Goal: Information Seeking & Learning: Learn about a topic

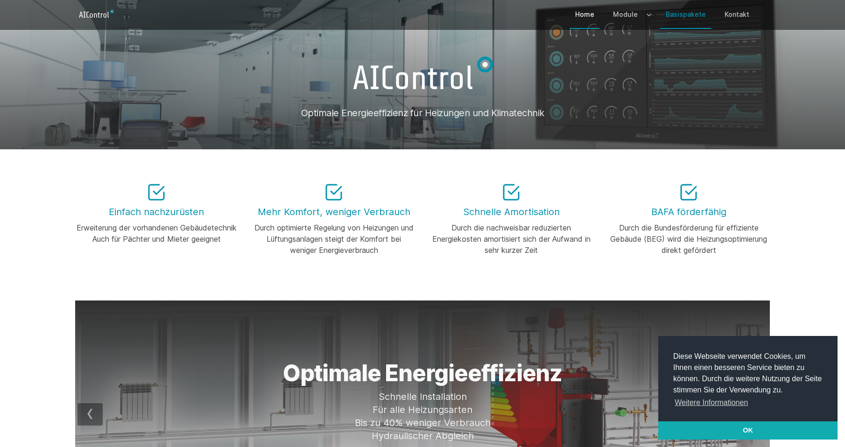
click at [683, 14] on link "Basispakete" at bounding box center [685, 14] width 51 height 27
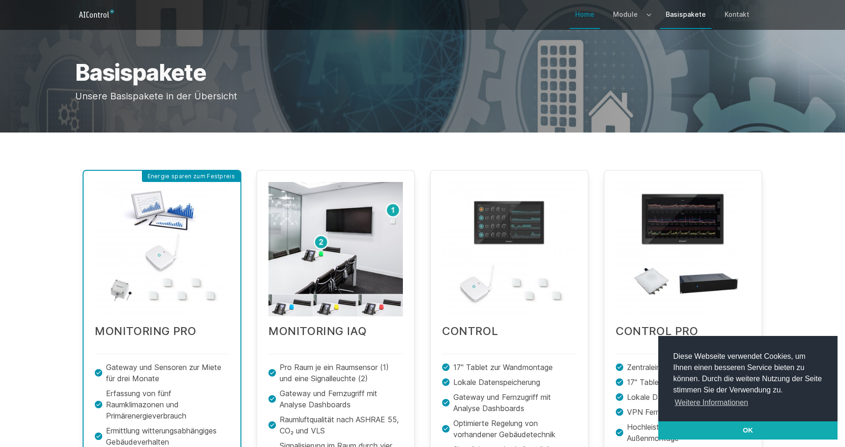
click at [599, 15] on link "Home" at bounding box center [584, 14] width 30 height 27
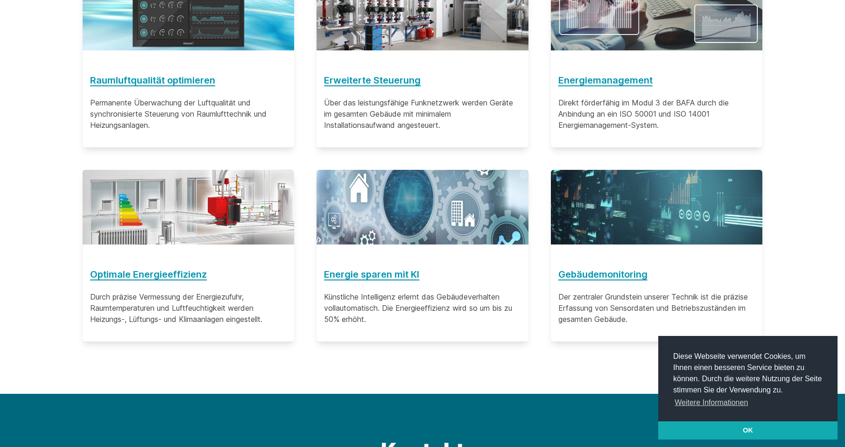
scroll to position [607, 0]
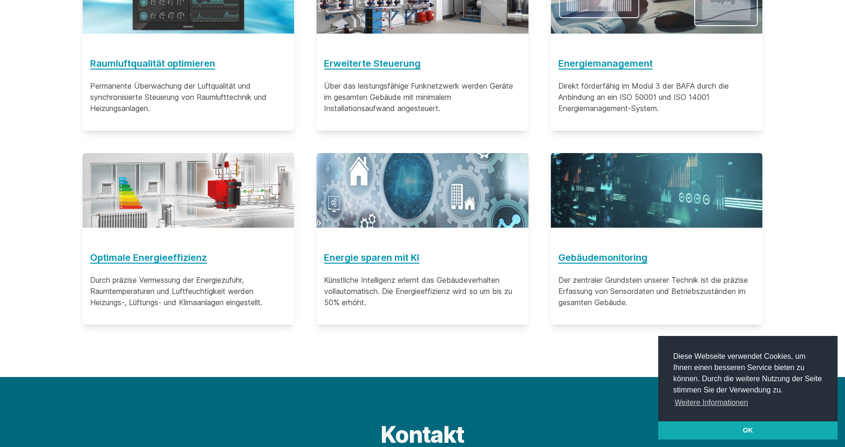
click at [666, 292] on p "Der zentraler Grundstein unserer Technik ist die präzise Erfassung von Sensorda…" at bounding box center [656, 291] width 197 height 34
click at [589, 258] on h3 "Gebäudemonitoring" at bounding box center [656, 257] width 197 height 15
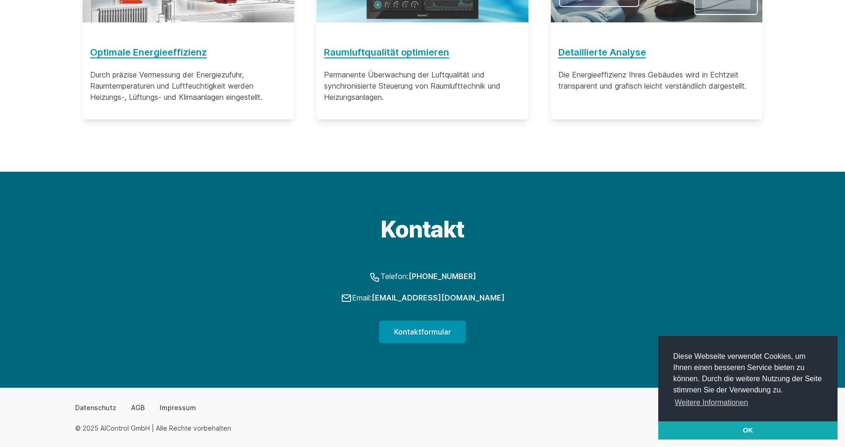
scroll to position [1822, 0]
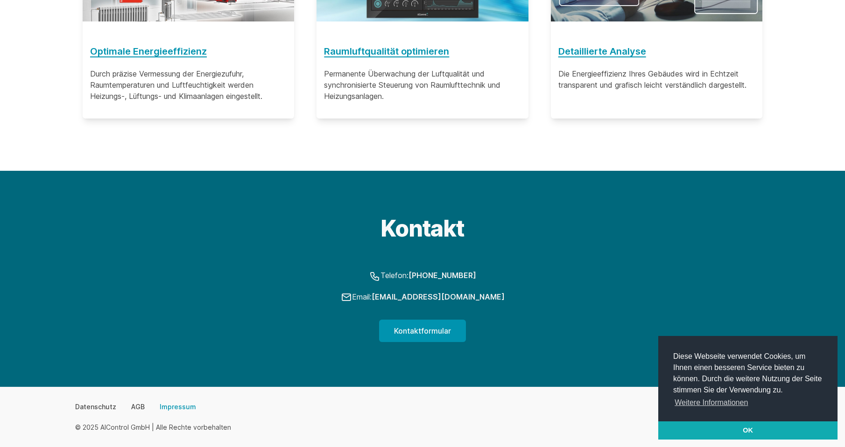
click at [163, 406] on link "Impressum" at bounding box center [178, 406] width 36 height 9
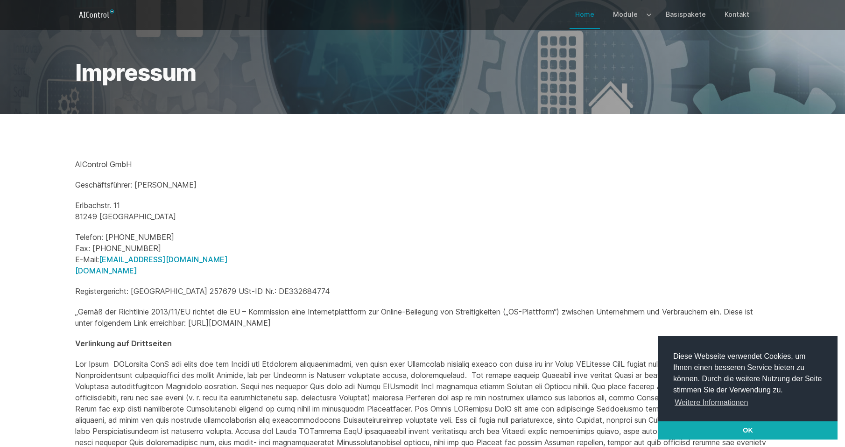
click at [586, 15] on link "Home" at bounding box center [584, 14] width 30 height 27
